Goal: Find specific page/section: Find specific page/section

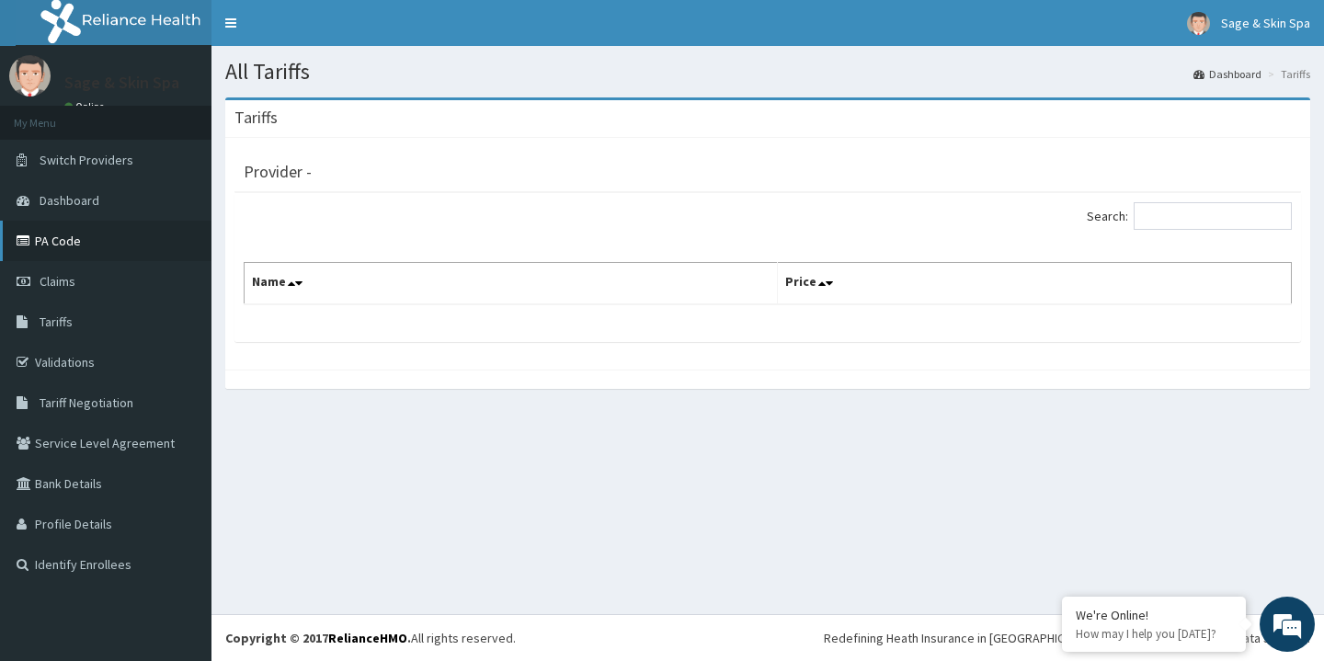
click at [54, 238] on link "PA Code" at bounding box center [105, 241] width 211 height 40
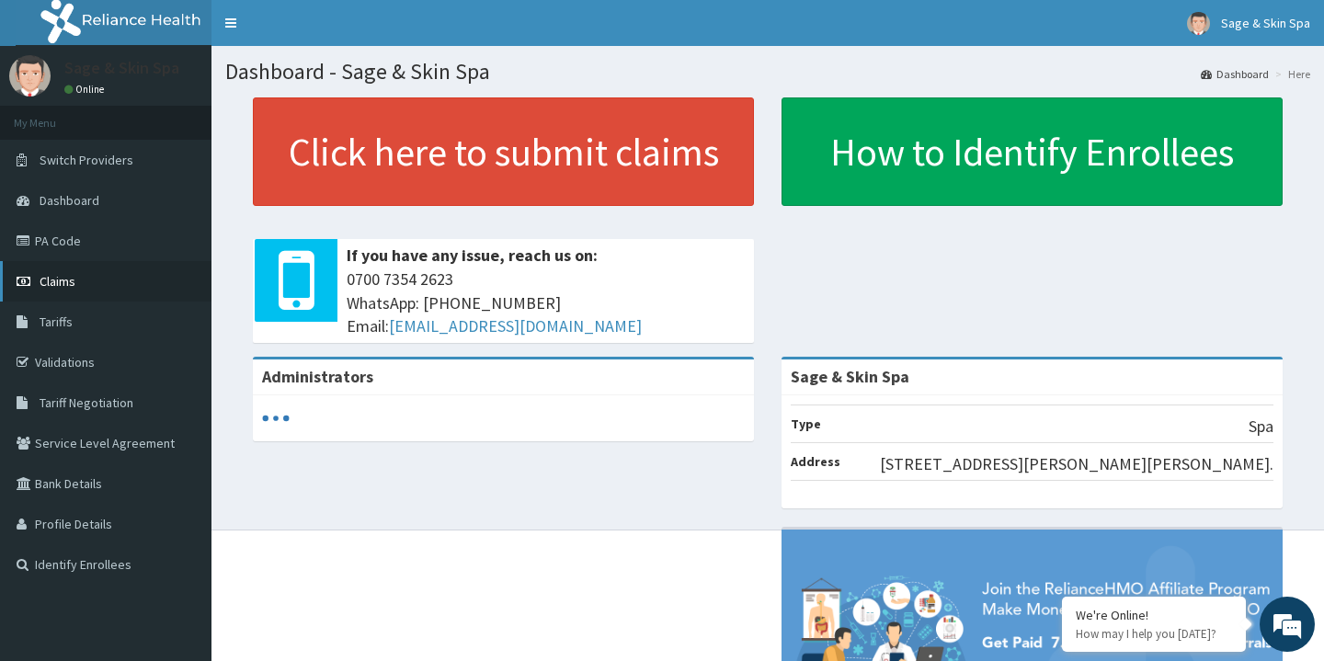
click at [56, 282] on span "Claims" at bounding box center [58, 281] width 36 height 17
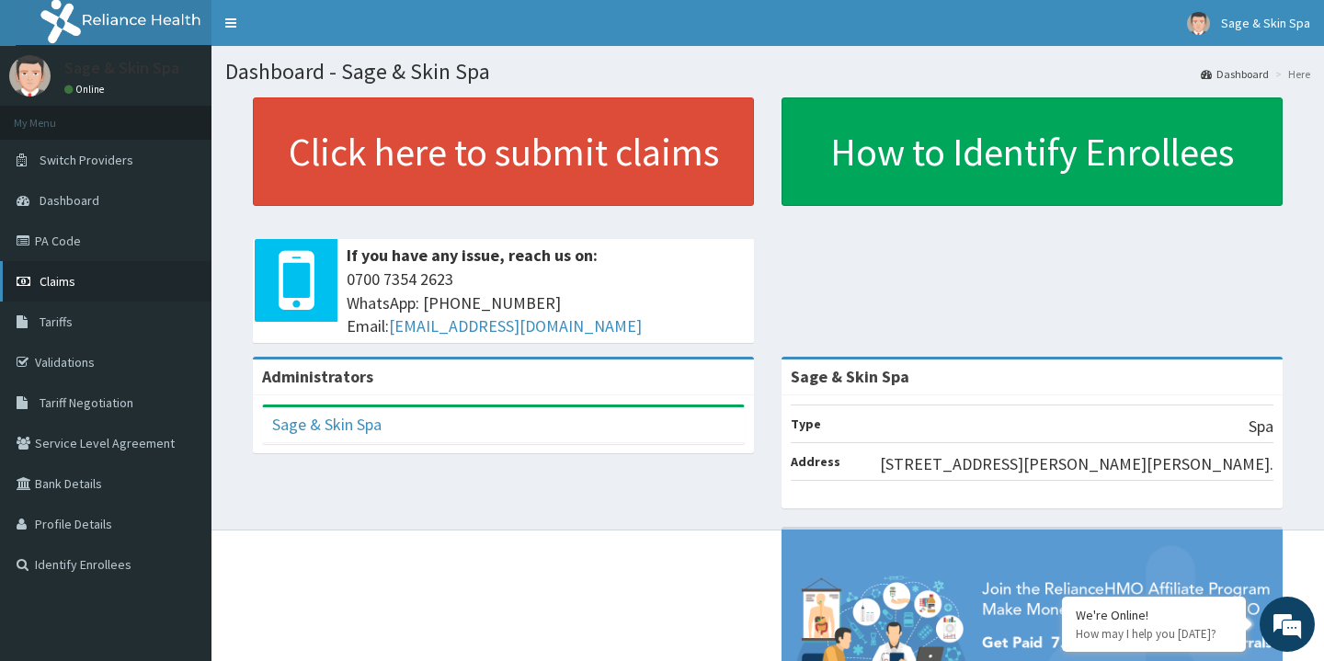
click at [57, 277] on span "Claims" at bounding box center [58, 281] width 36 height 17
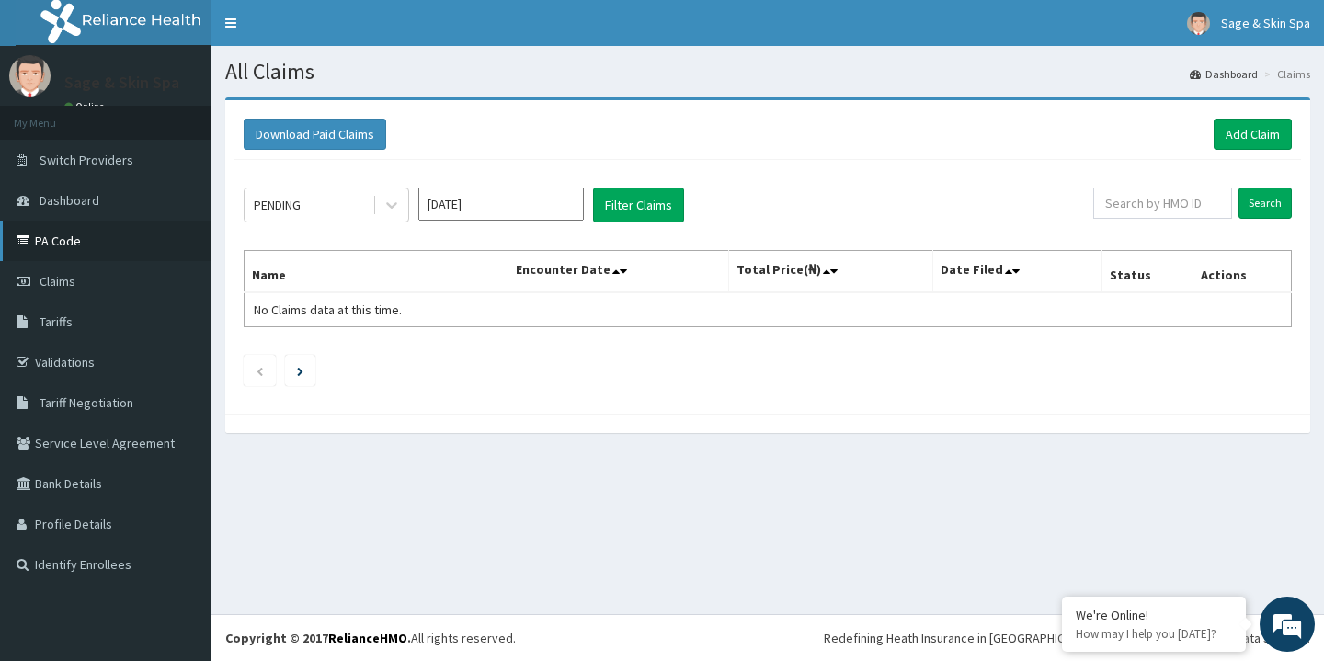
click at [63, 241] on link "PA Code" at bounding box center [105, 241] width 211 height 40
